Goal: Information Seeking & Learning: Check status

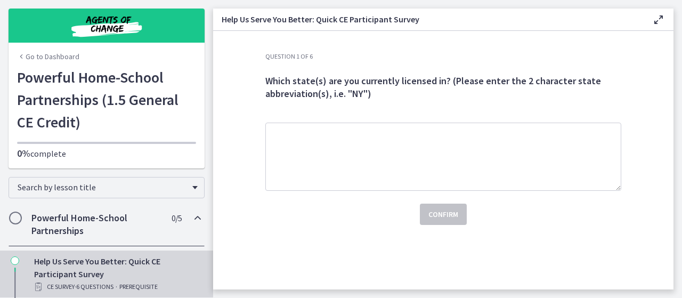
click at [54, 59] on link "Go to Dashboard" at bounding box center [48, 56] width 62 height 11
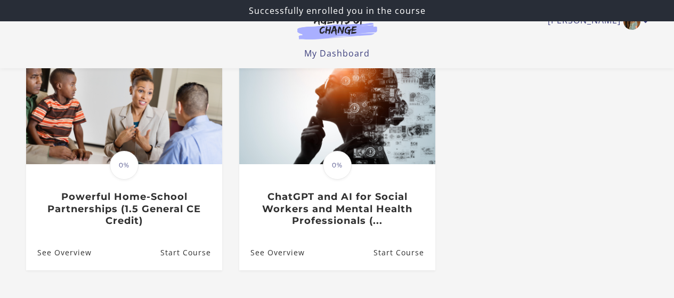
scroll to position [115, 0]
